Goal: Browse casually

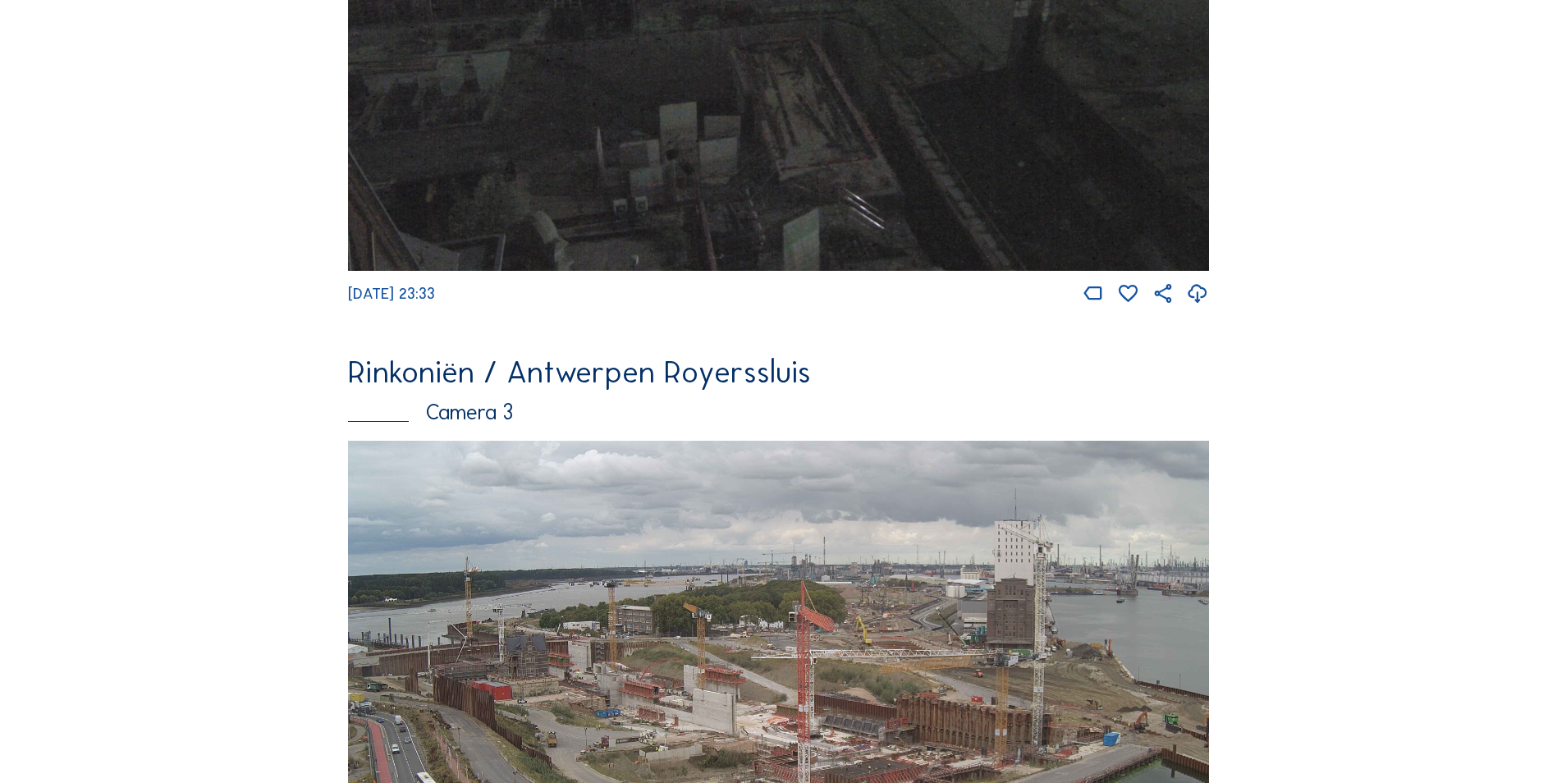
scroll to position [2304, 0]
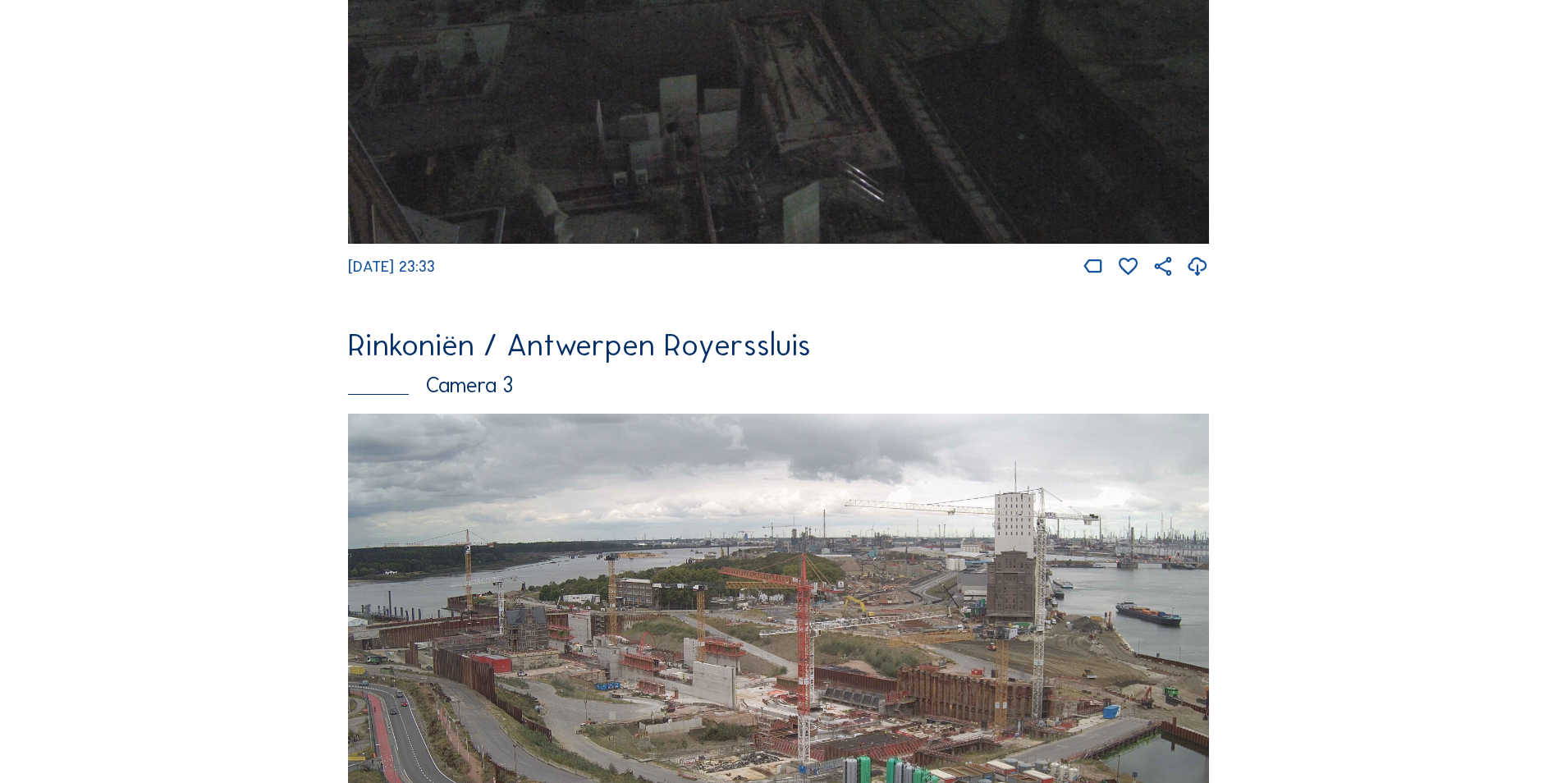
scroll to position [1977, 0]
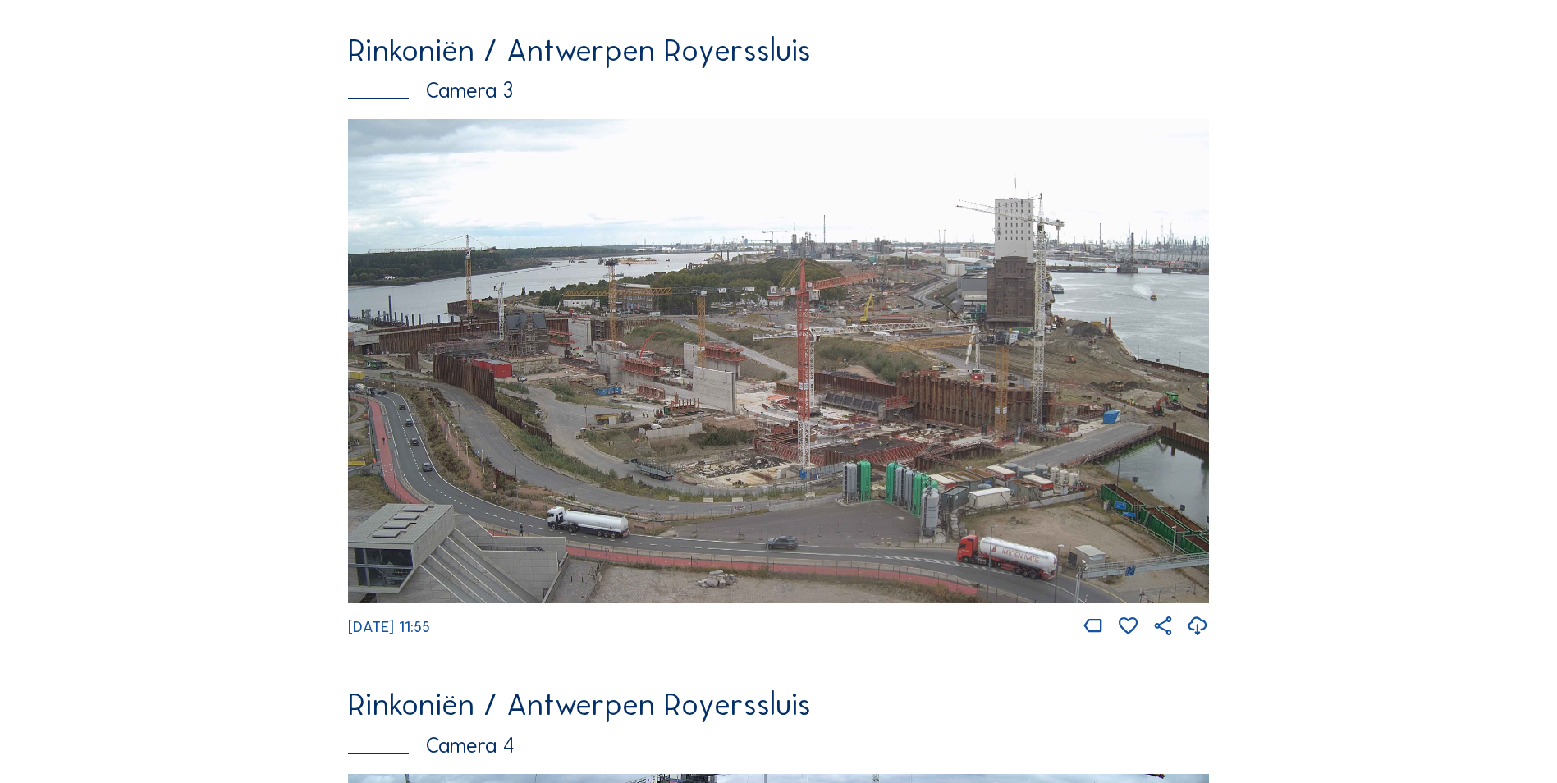
scroll to position [2141, 0]
